Goal: Entertainment & Leisure: Consume media (video, audio)

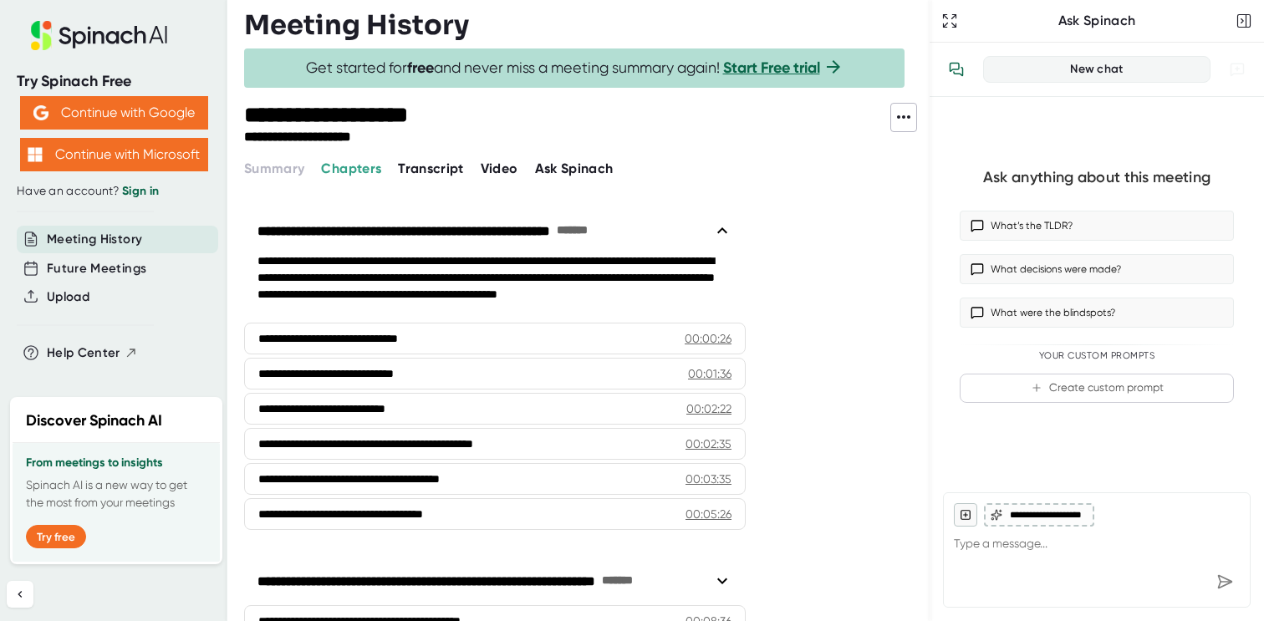
click at [497, 170] on span "Video" at bounding box center [500, 168] width 38 height 16
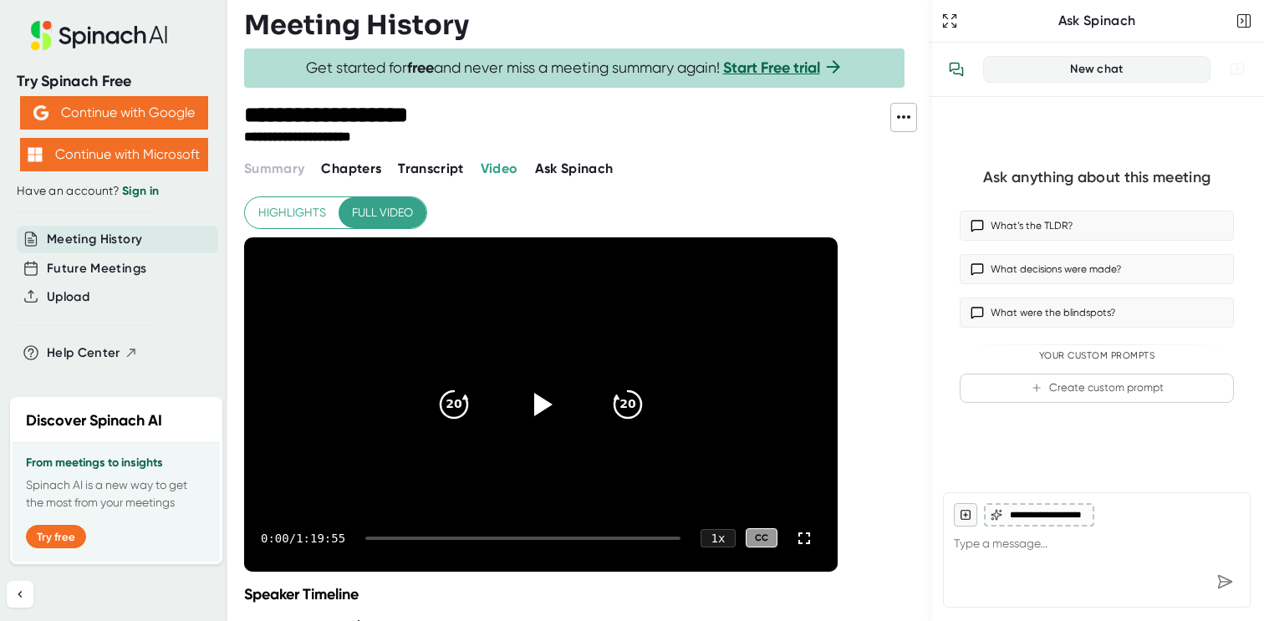
click at [612, 540] on div "0:00 / 1:19:55 1 x CC" at bounding box center [540, 538] width 593 height 67
click at [612, 537] on div at bounding box center [522, 538] width 315 height 3
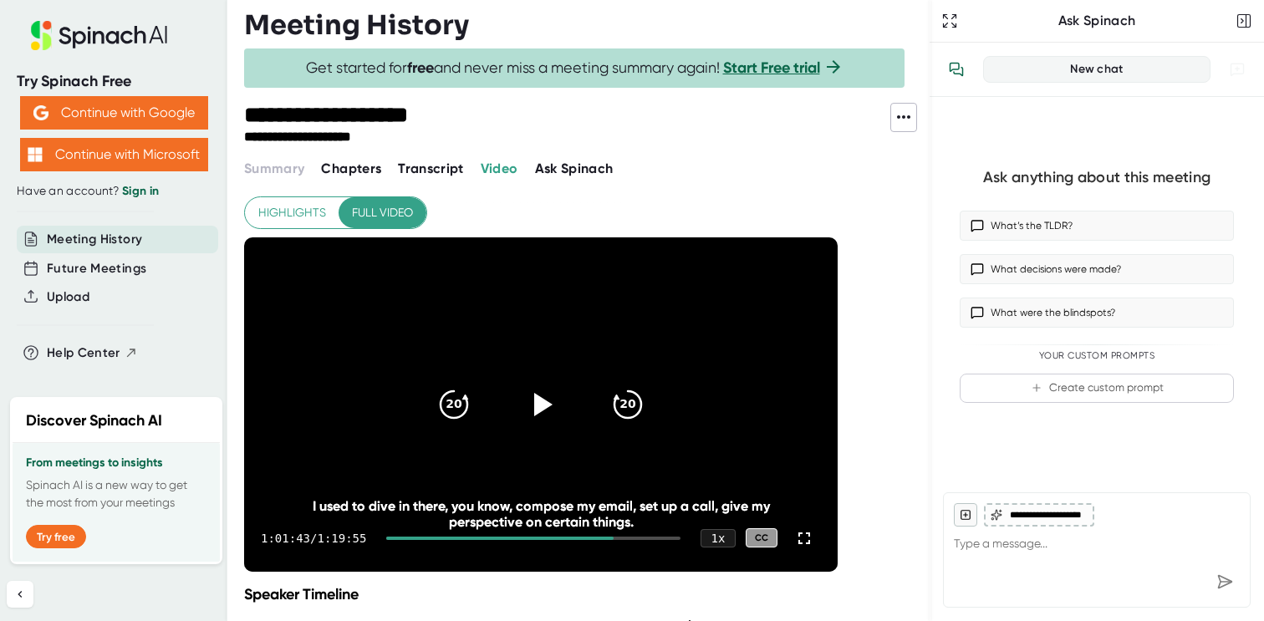
click at [654, 535] on div "1:01:43 / 1:19:55 1 x CC" at bounding box center [540, 538] width 593 height 67
click at [654, 538] on div at bounding box center [533, 538] width 294 height 3
click at [669, 537] on div at bounding box center [533, 538] width 294 height 3
click at [675, 537] on div at bounding box center [533, 538] width 294 height 3
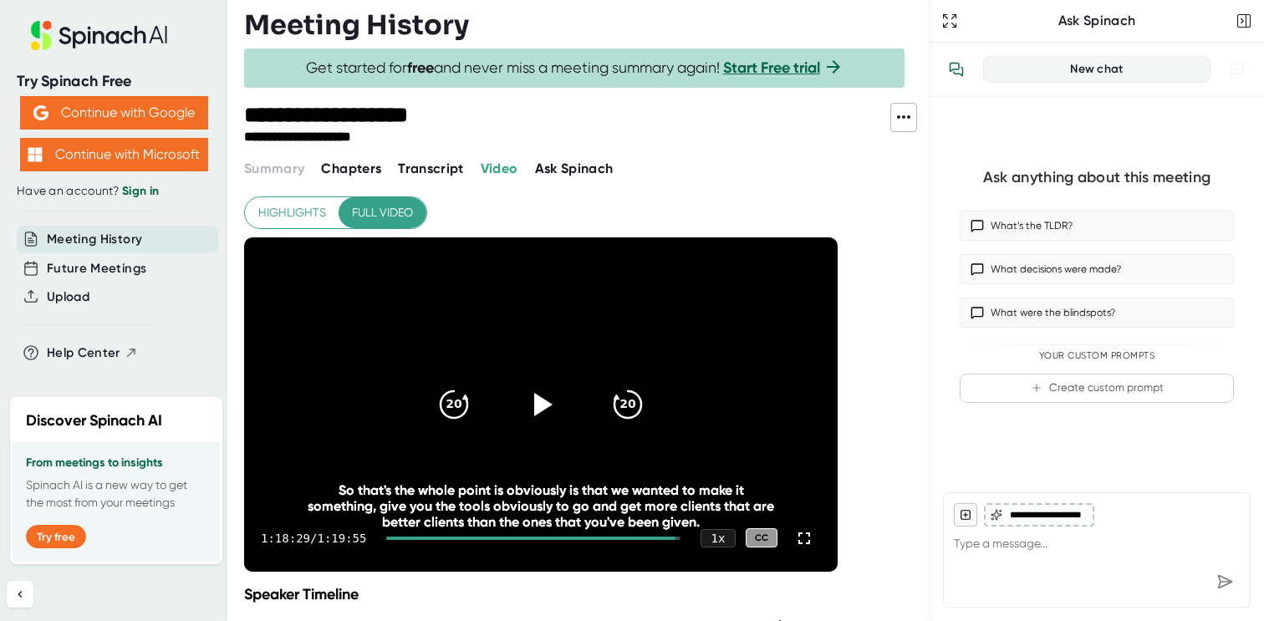
drag, startPoint x: 674, startPoint y: 538, endPoint x: 690, endPoint y: 537, distance: 16.8
click at [691, 537] on div "1:18:29 / 1:19:55 1 x CC" at bounding box center [540, 538] width 593 height 67
click at [513, 537] on div at bounding box center [530, 538] width 288 height 3
